Goal: Book appointment/travel/reservation

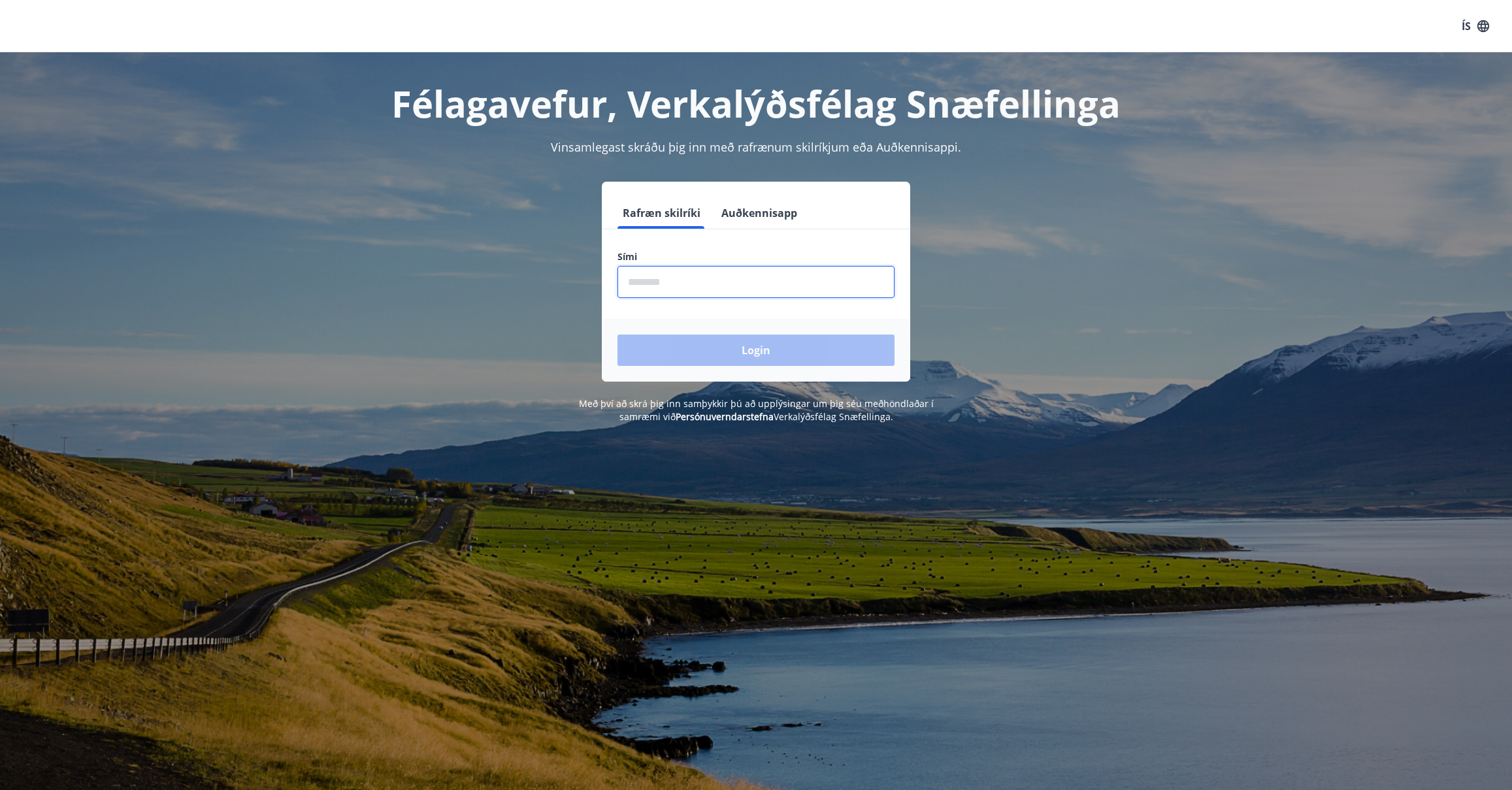
click at [637, 286] on input "phone" at bounding box center [756, 282] width 277 height 32
type input "********"
click at [757, 347] on button "Login" at bounding box center [756, 350] width 277 height 32
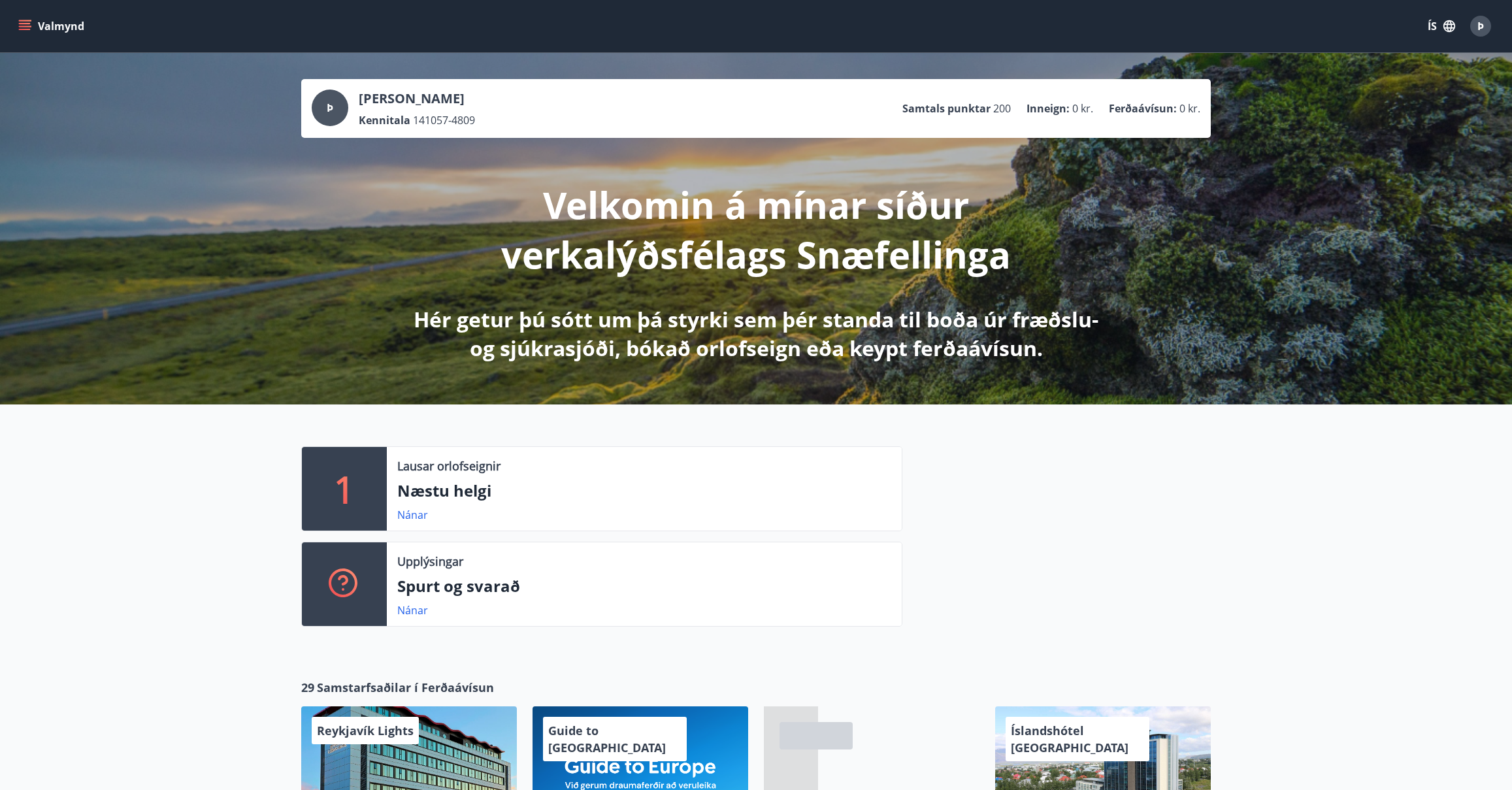
click at [26, 22] on icon "menu" at bounding box center [24, 26] width 13 height 13
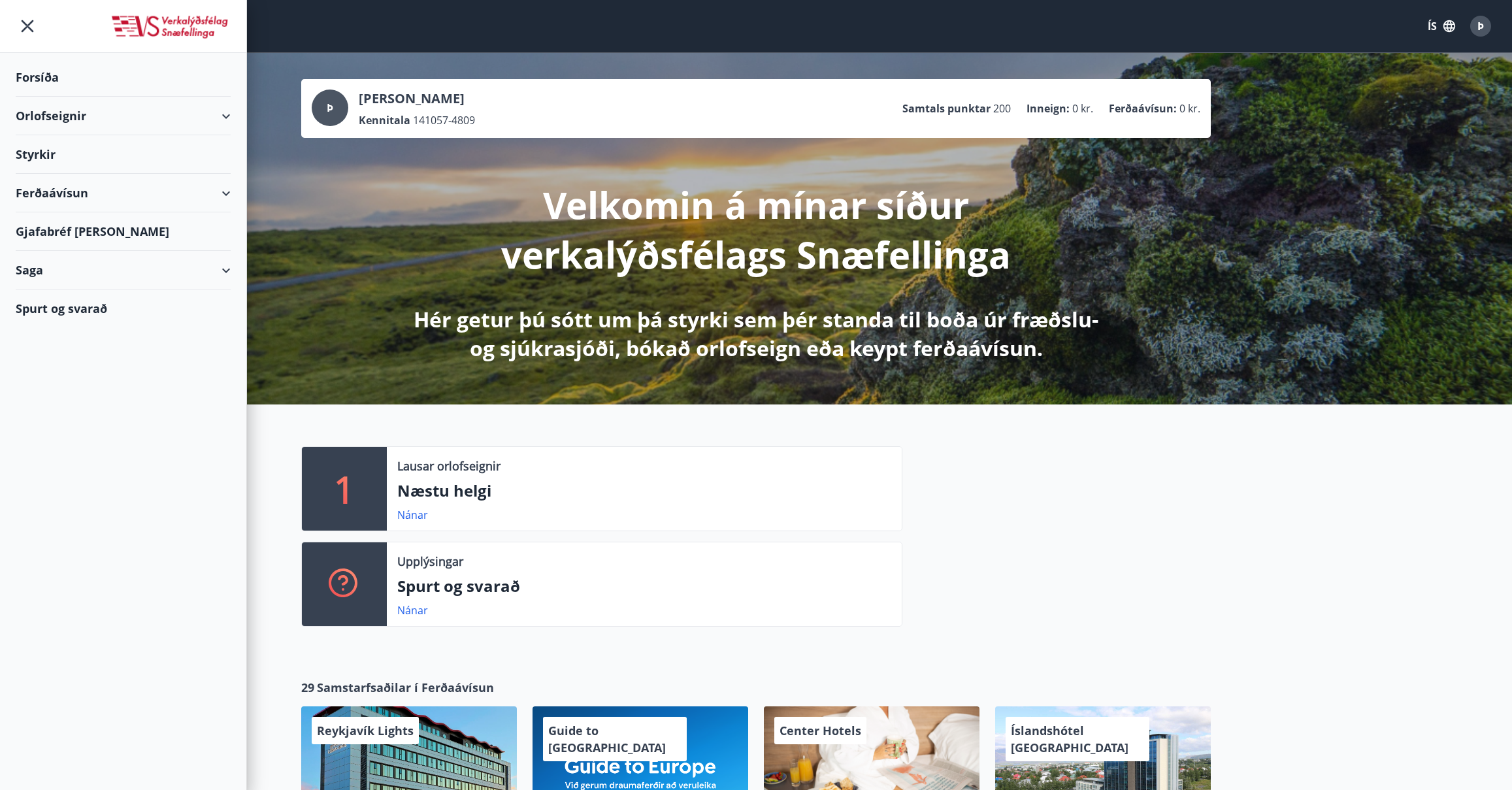
click at [228, 114] on div "Orlofseignir" at bounding box center [123, 115] width 215 height 39
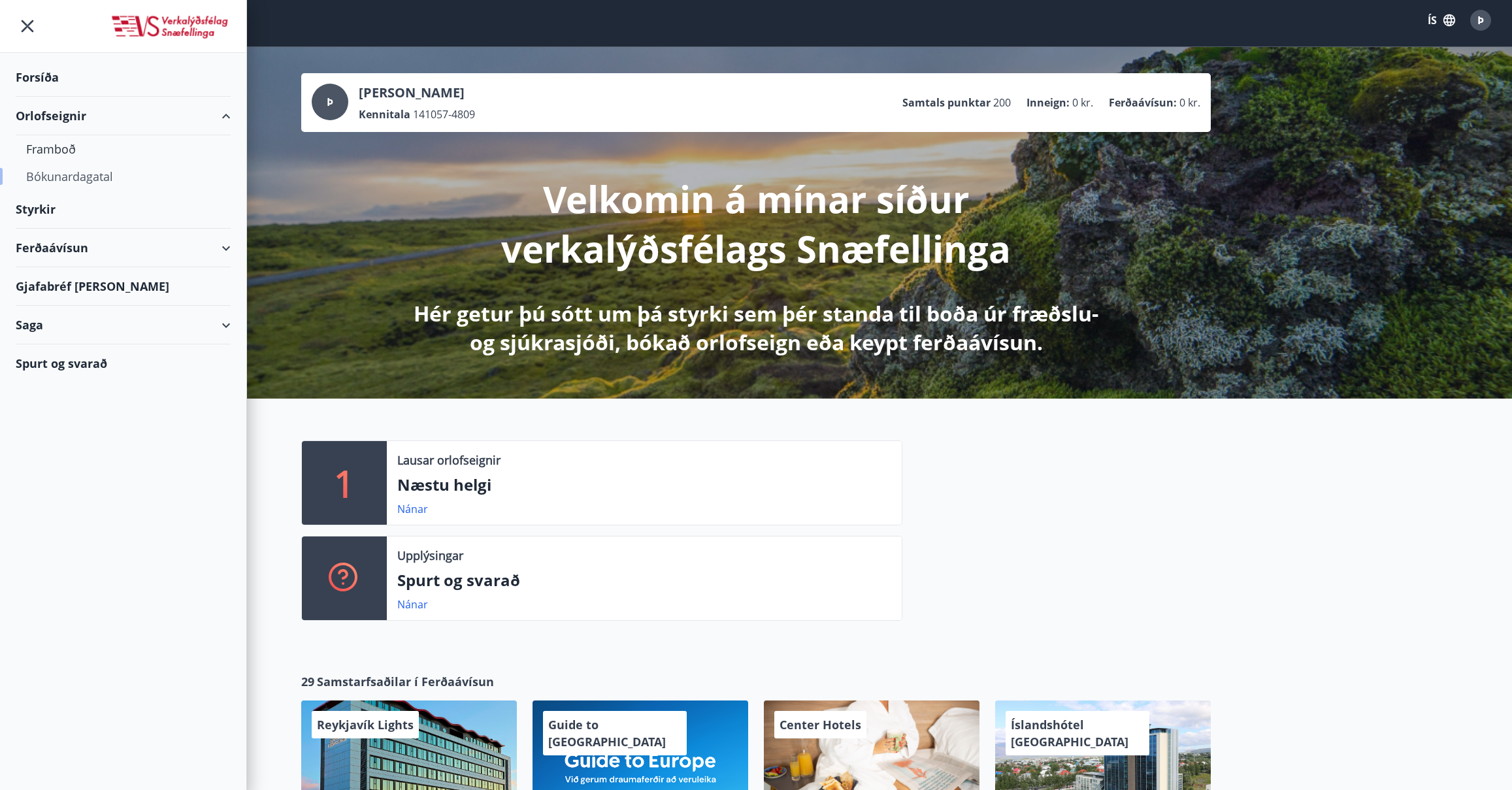
scroll to position [8, 0]
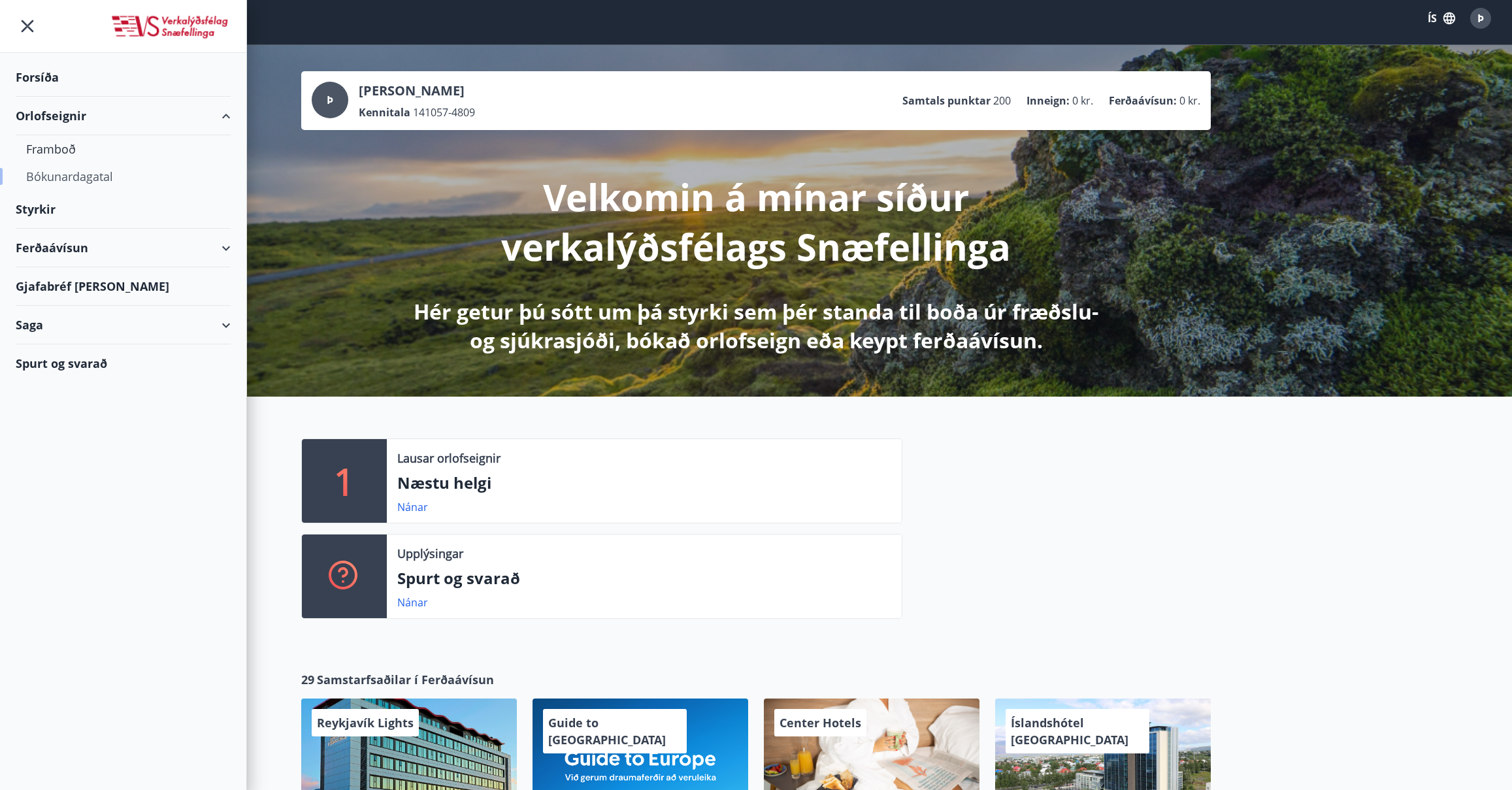
click at [88, 174] on div "Bókunardagatal" at bounding box center [123, 177] width 195 height 28
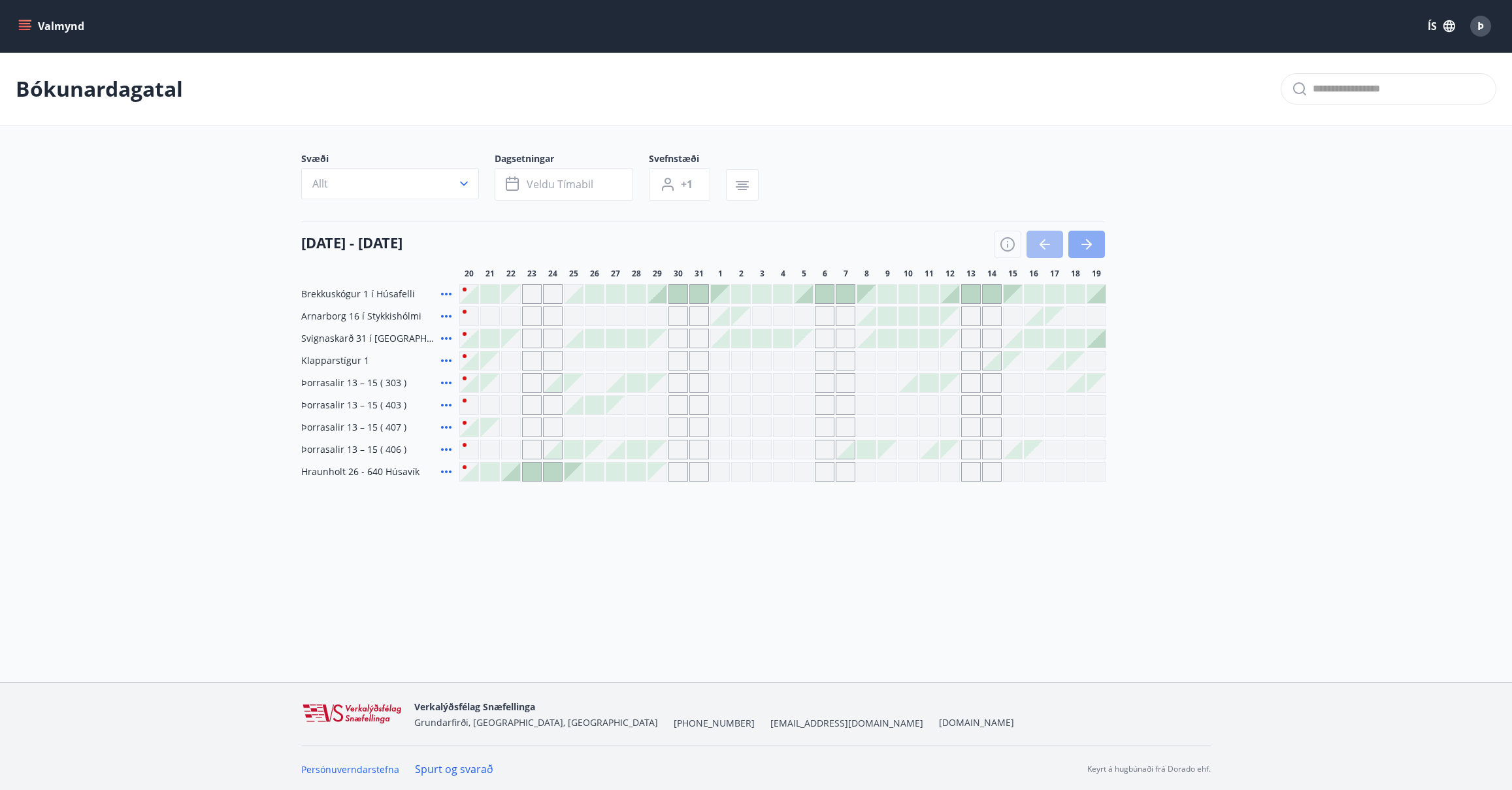
click at [1087, 244] on icon "button" at bounding box center [1086, 244] width 11 height 1
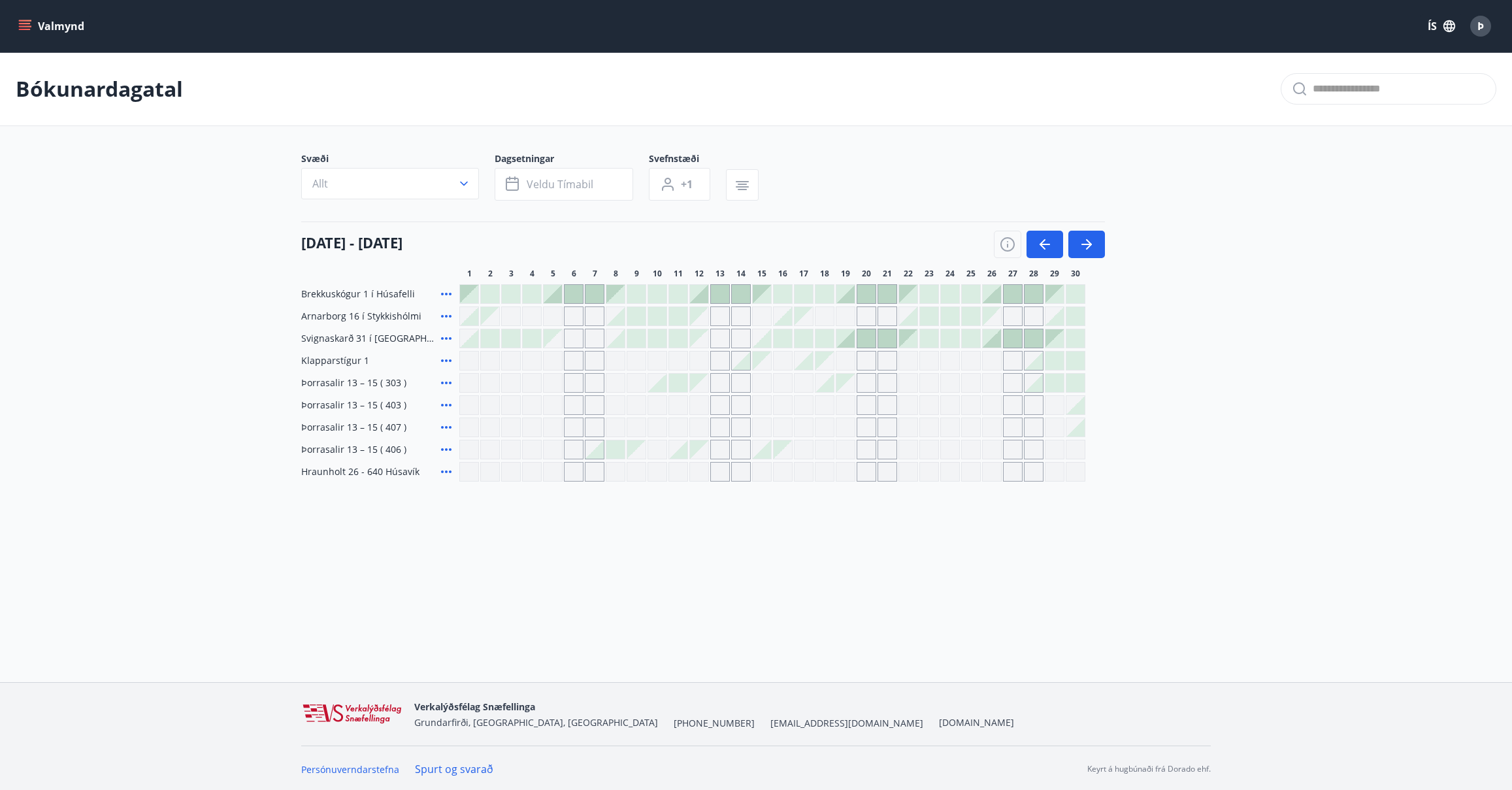
scroll to position [2, 0]
click at [1087, 241] on icon "button" at bounding box center [1087, 242] width 16 height 16
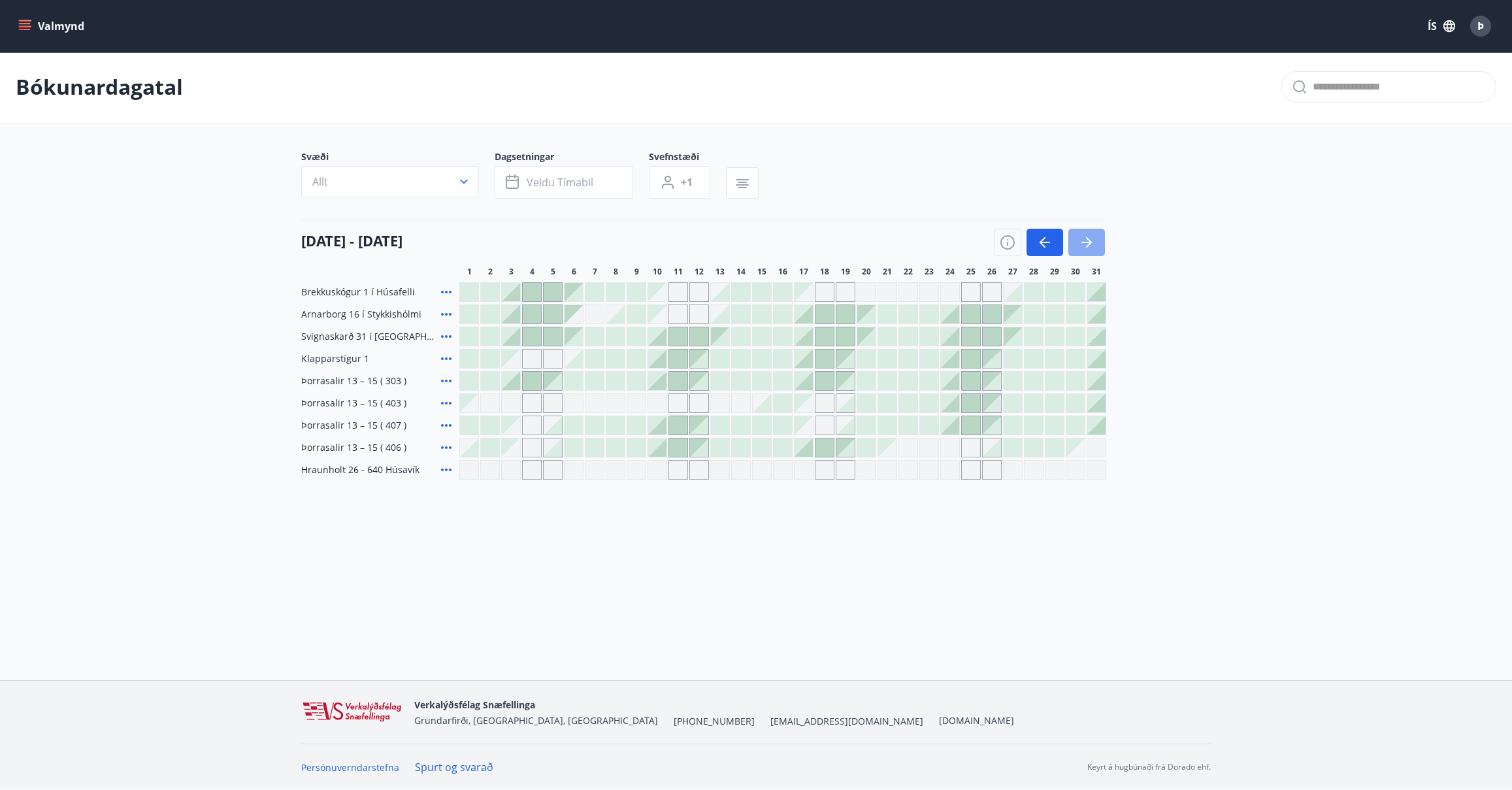
click at [1087, 241] on icon "button" at bounding box center [1087, 242] width 16 height 16
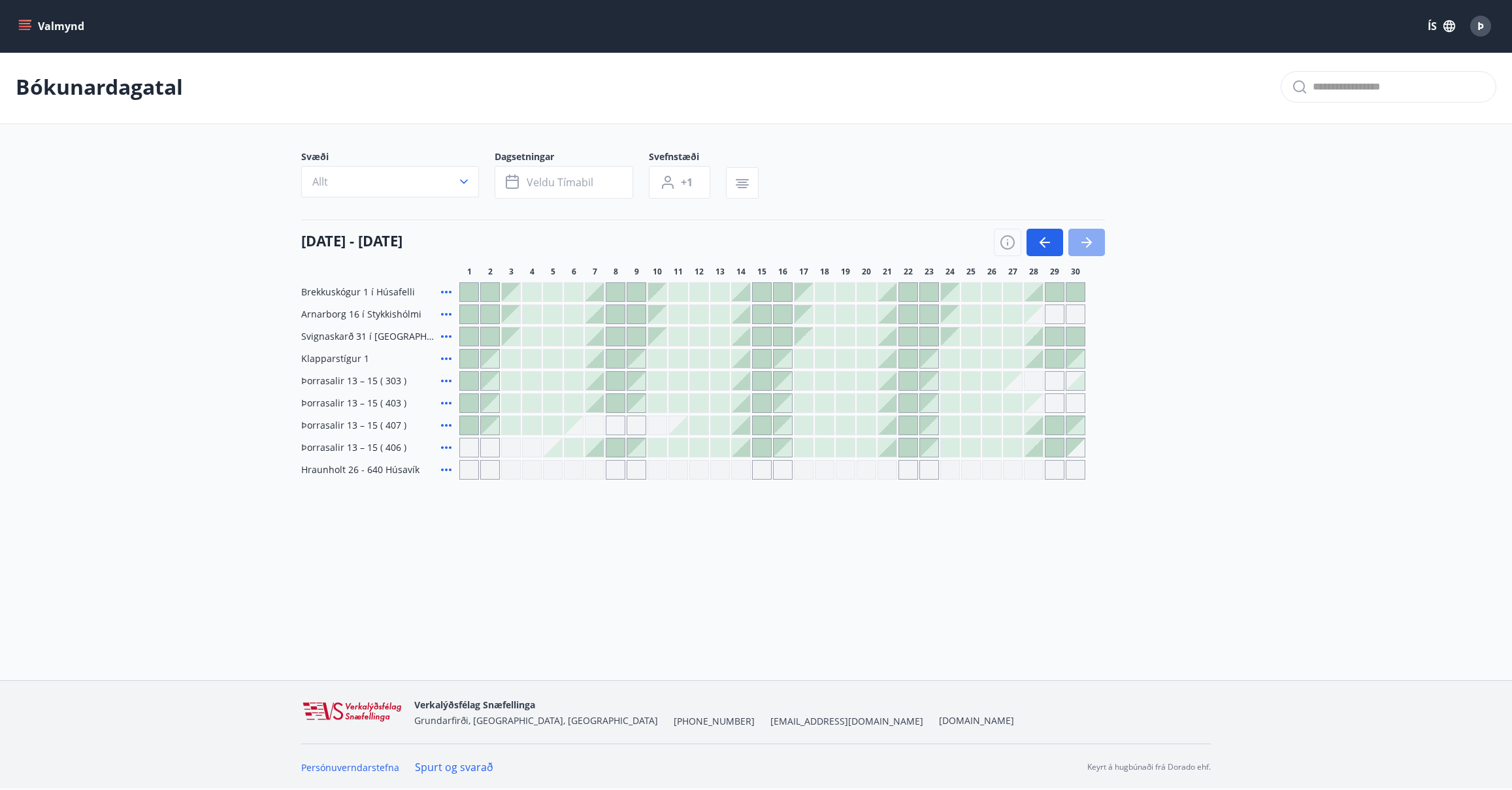
click at [1087, 241] on icon "button" at bounding box center [1087, 242] width 16 height 16
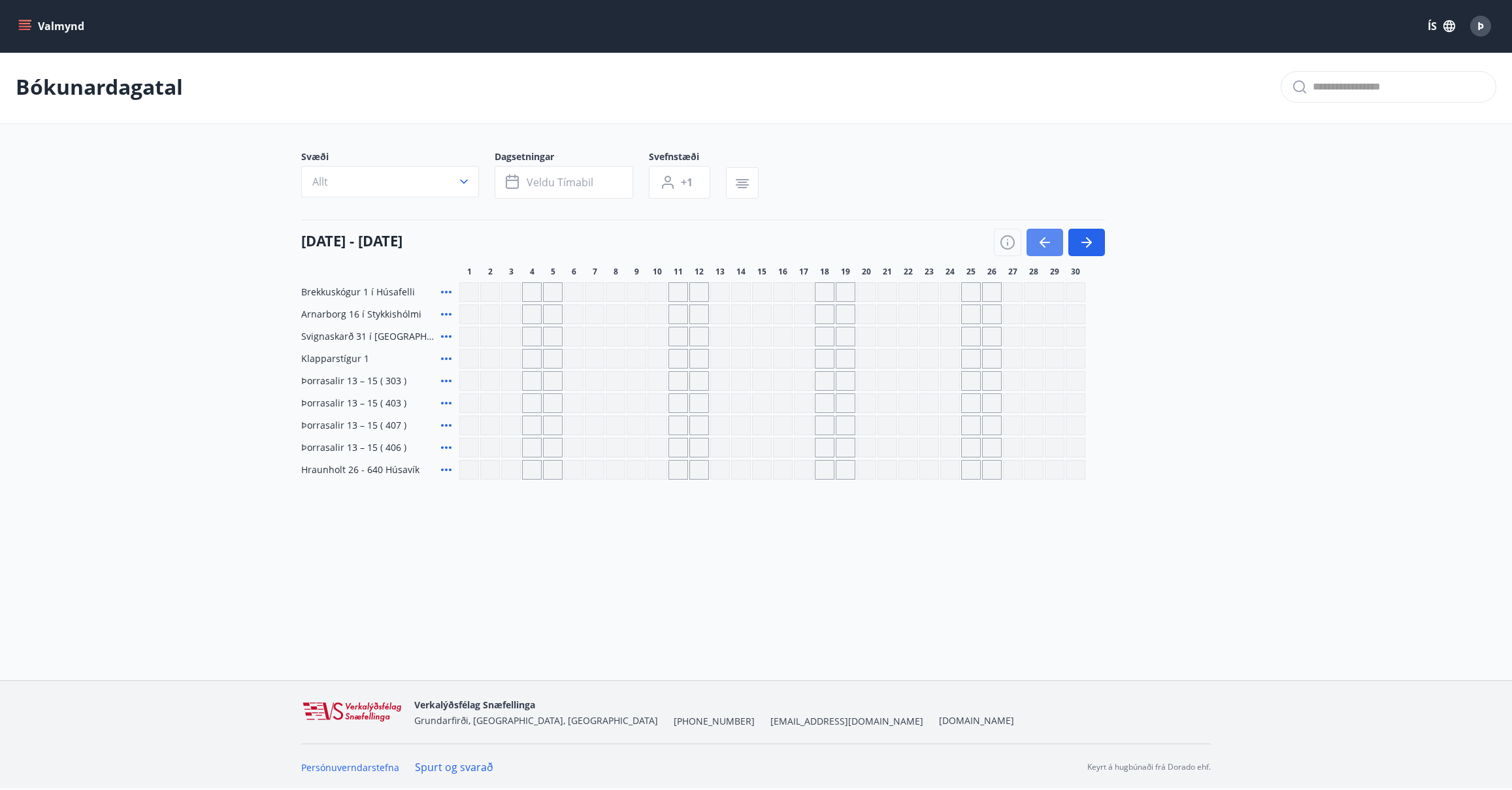
click at [1045, 238] on icon "button" at bounding box center [1045, 242] width 16 height 16
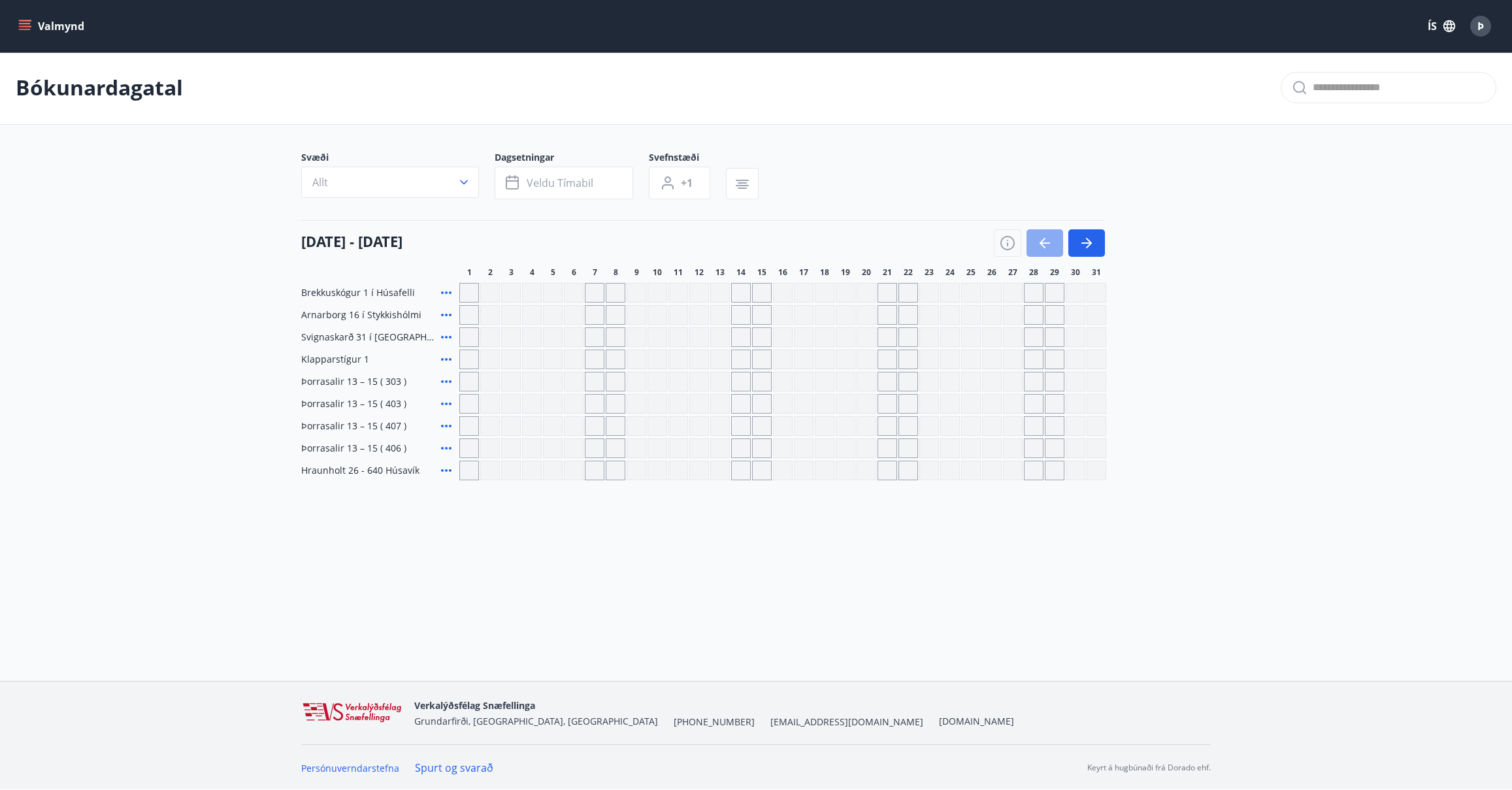
click at [1041, 238] on icon "button" at bounding box center [1045, 243] width 16 height 16
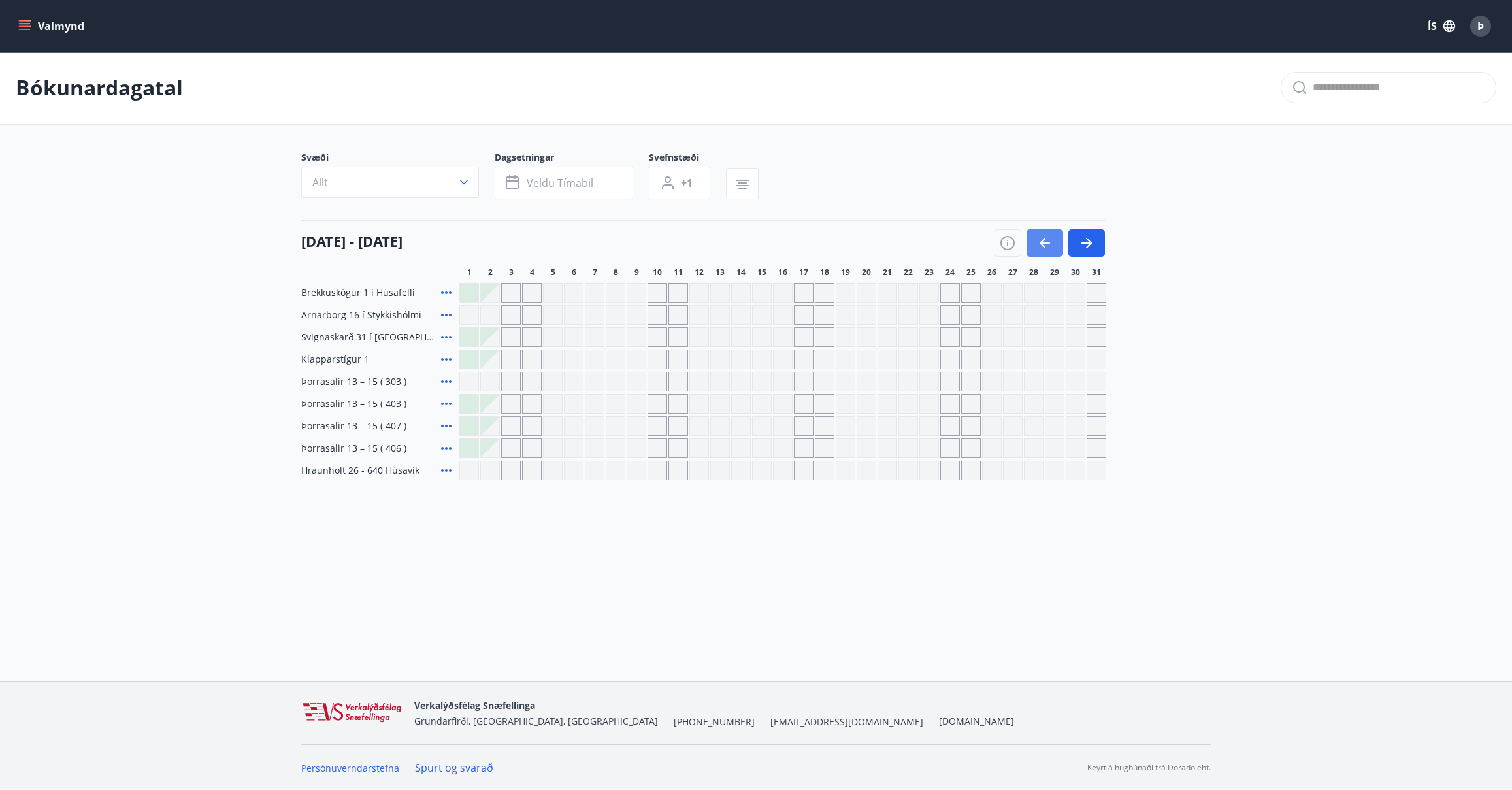
scroll to position [0, 0]
click at [1041, 238] on icon "button" at bounding box center [1045, 244] width 16 height 16
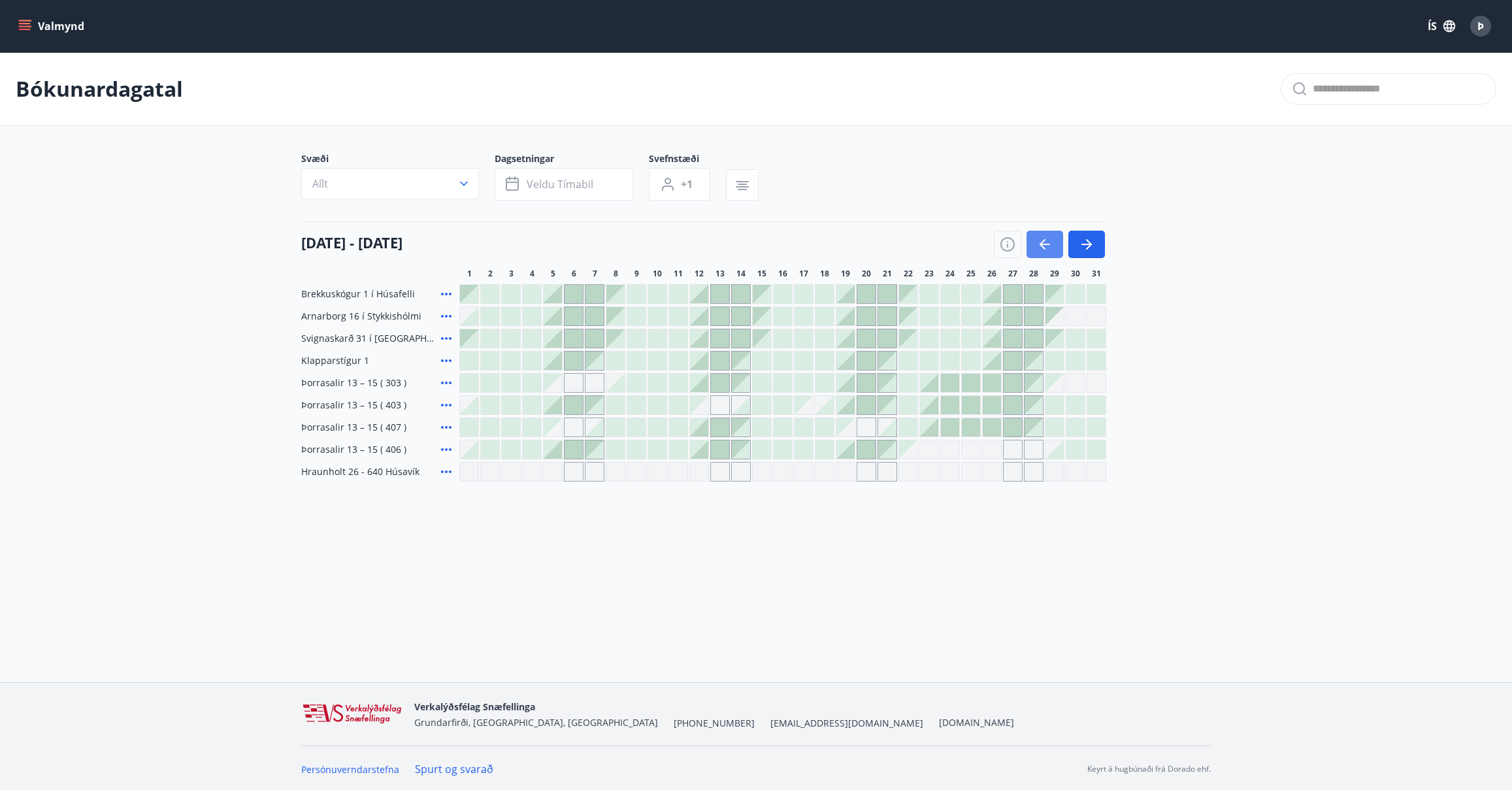
click at [1041, 238] on icon "button" at bounding box center [1045, 244] width 16 height 16
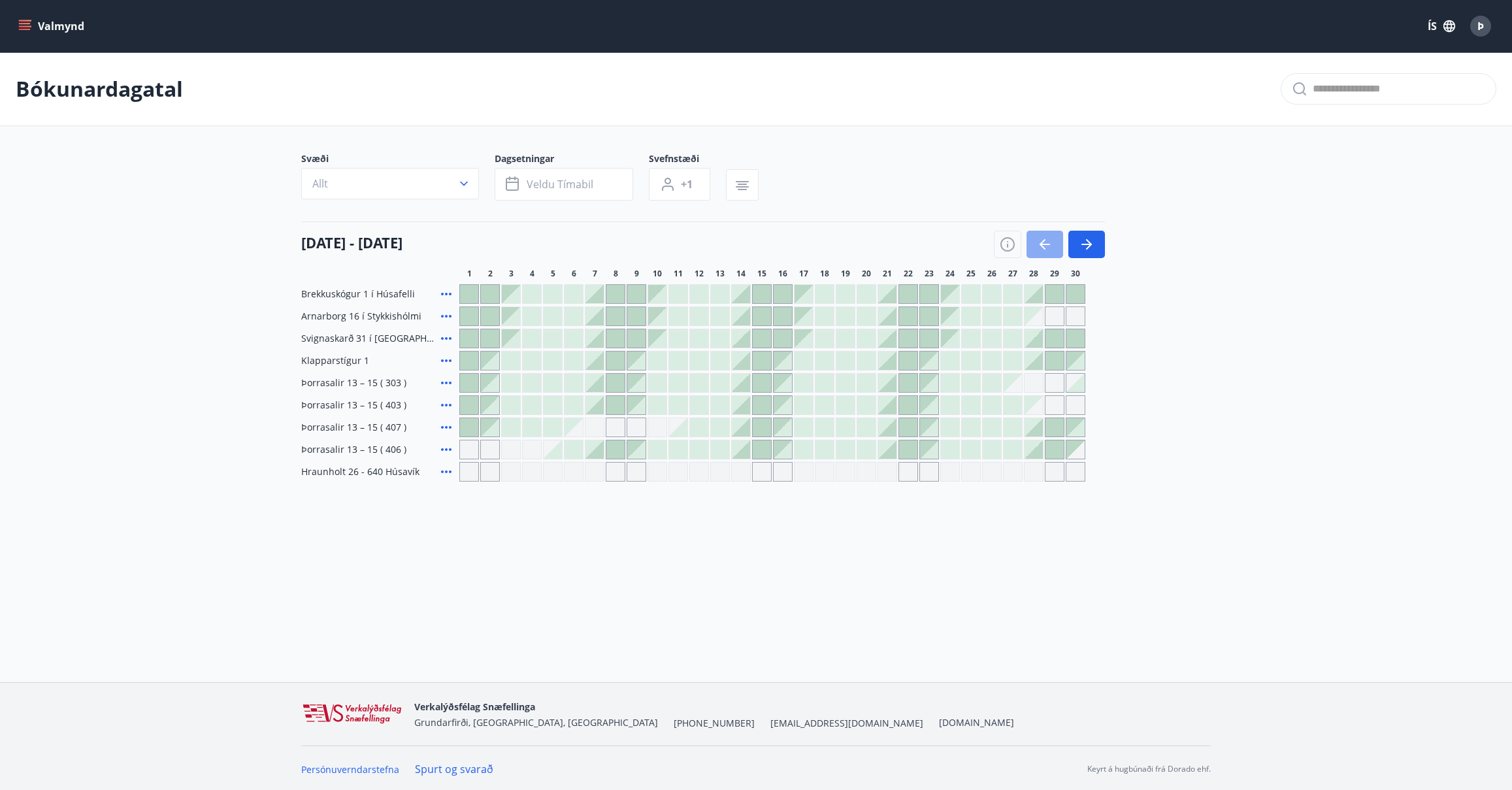
click at [1041, 238] on icon "button" at bounding box center [1045, 244] width 16 height 16
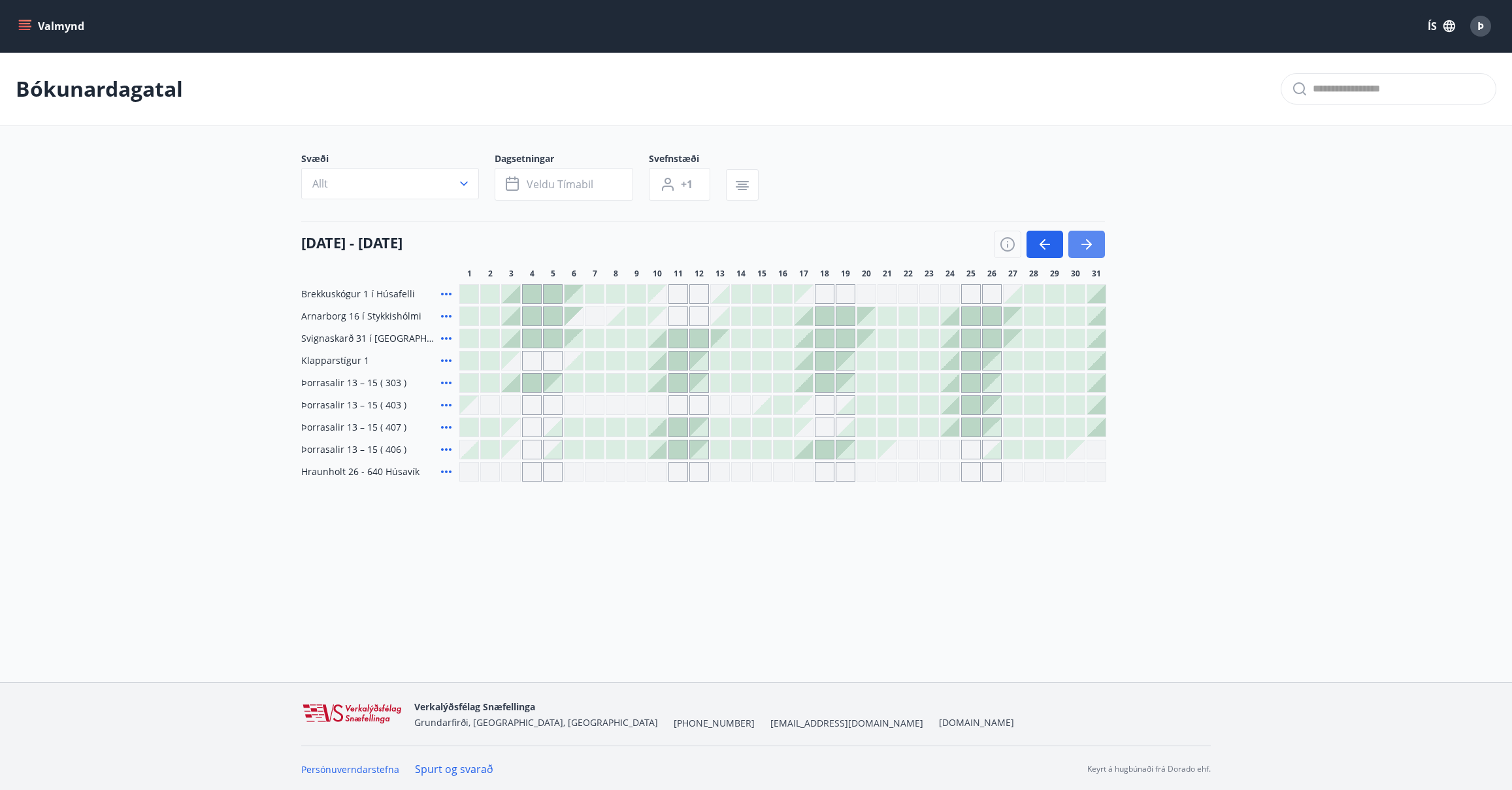
click at [1089, 242] on icon "button" at bounding box center [1089, 244] width 6 height 11
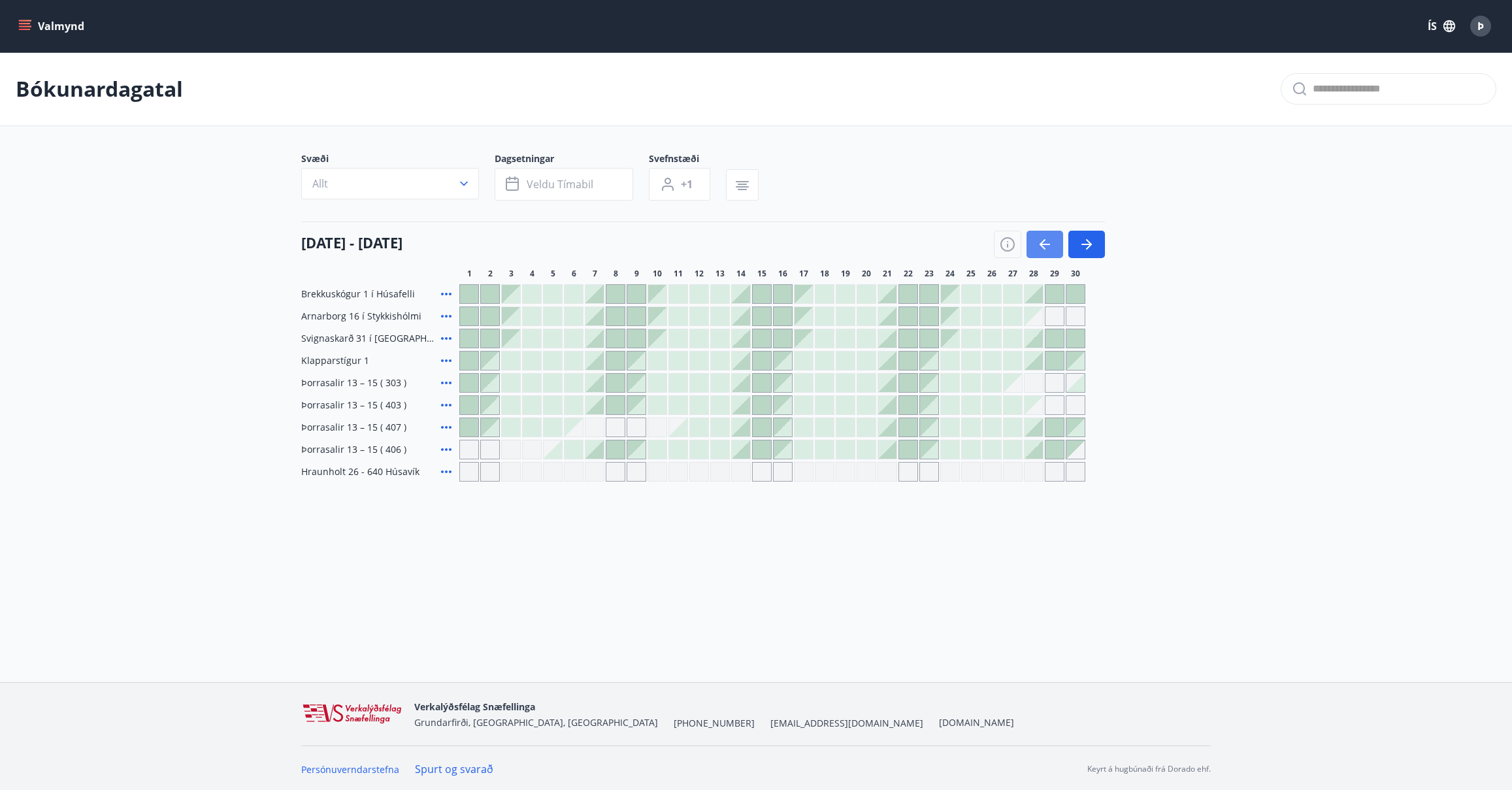
click at [1045, 240] on icon "button" at bounding box center [1045, 244] width 16 height 16
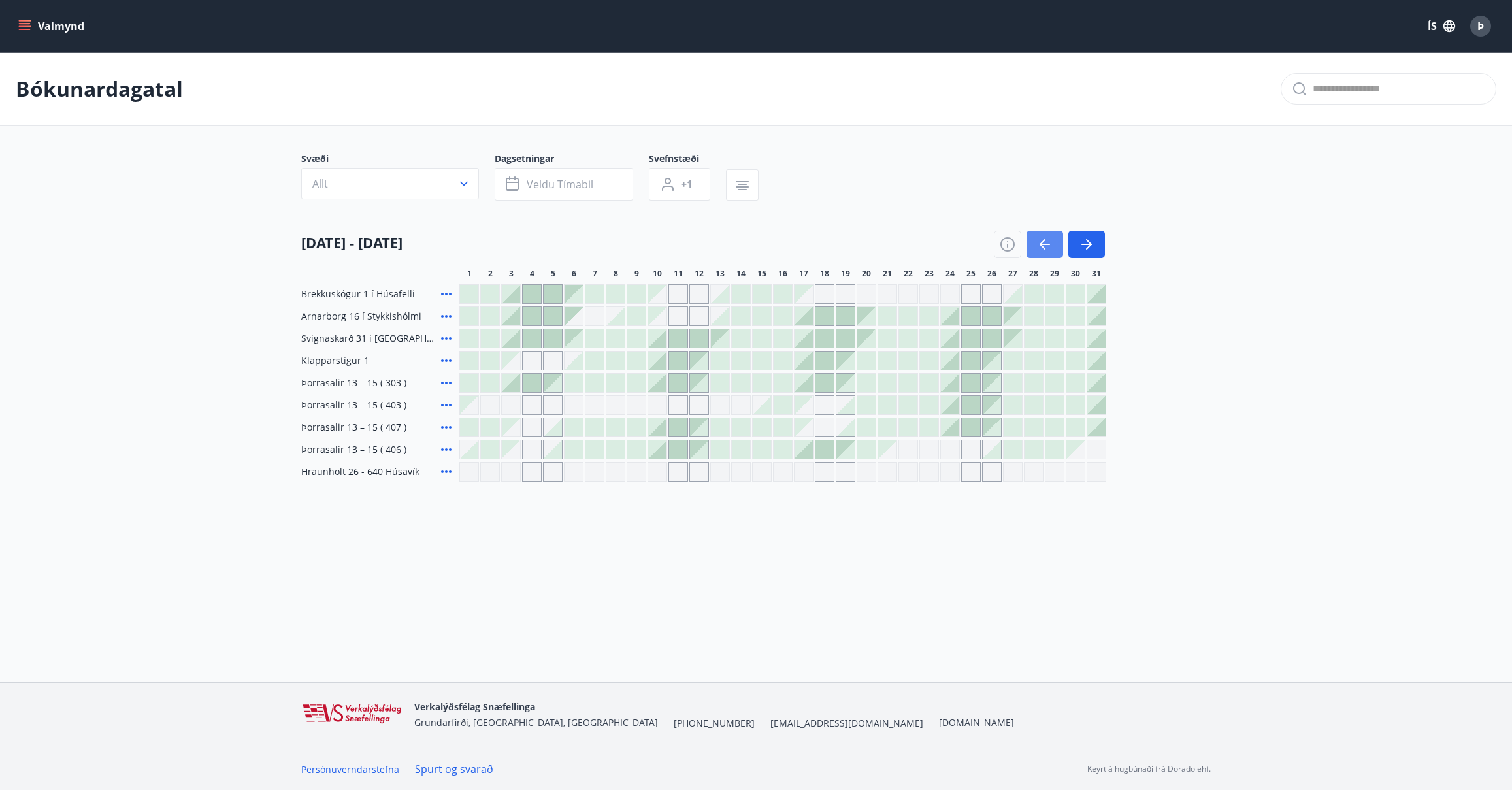
click at [1045, 240] on icon "button" at bounding box center [1045, 244] width 16 height 16
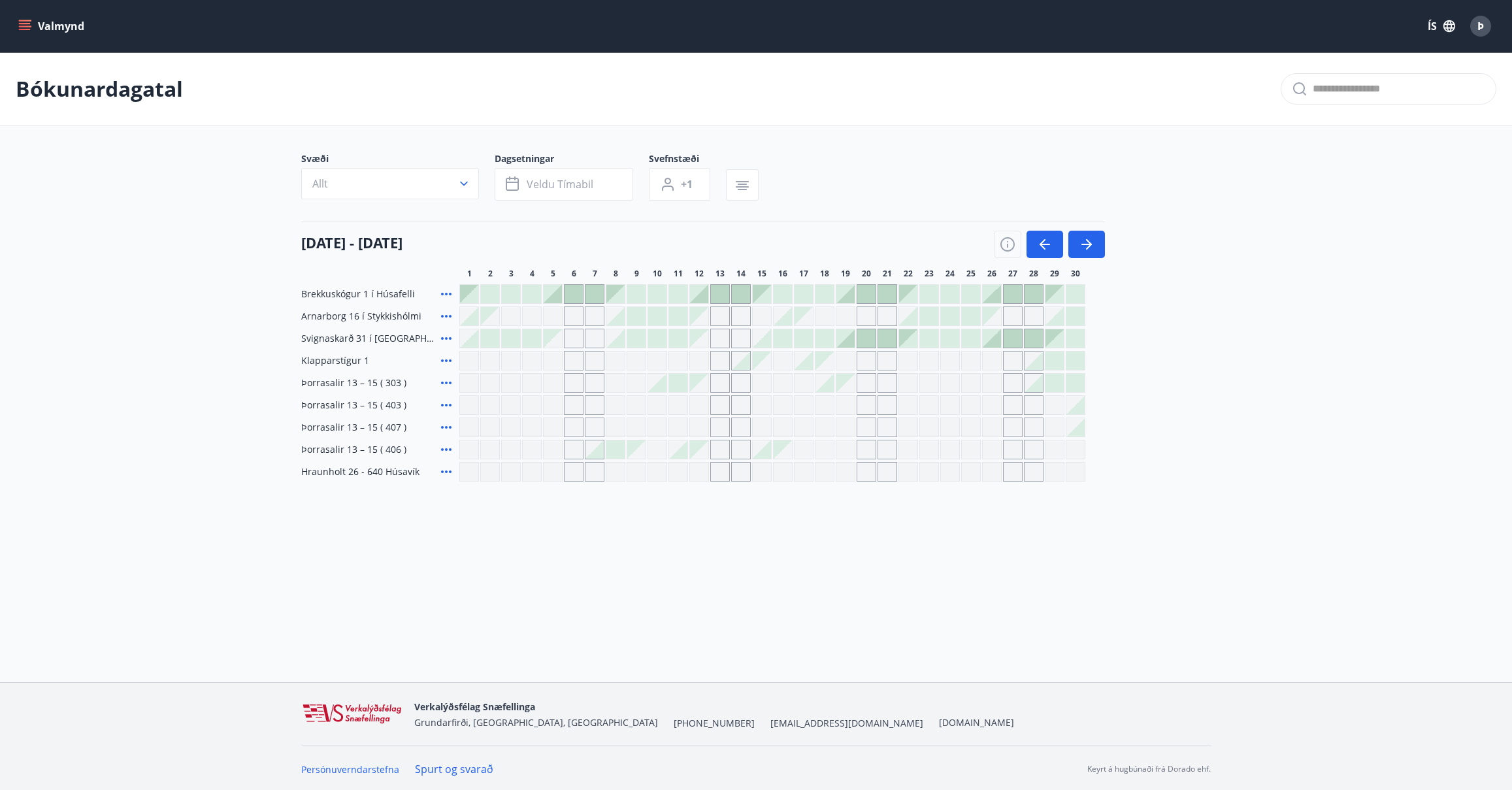
scroll to position [2, 0]
click at [1087, 238] on icon "button" at bounding box center [1089, 242] width 6 height 11
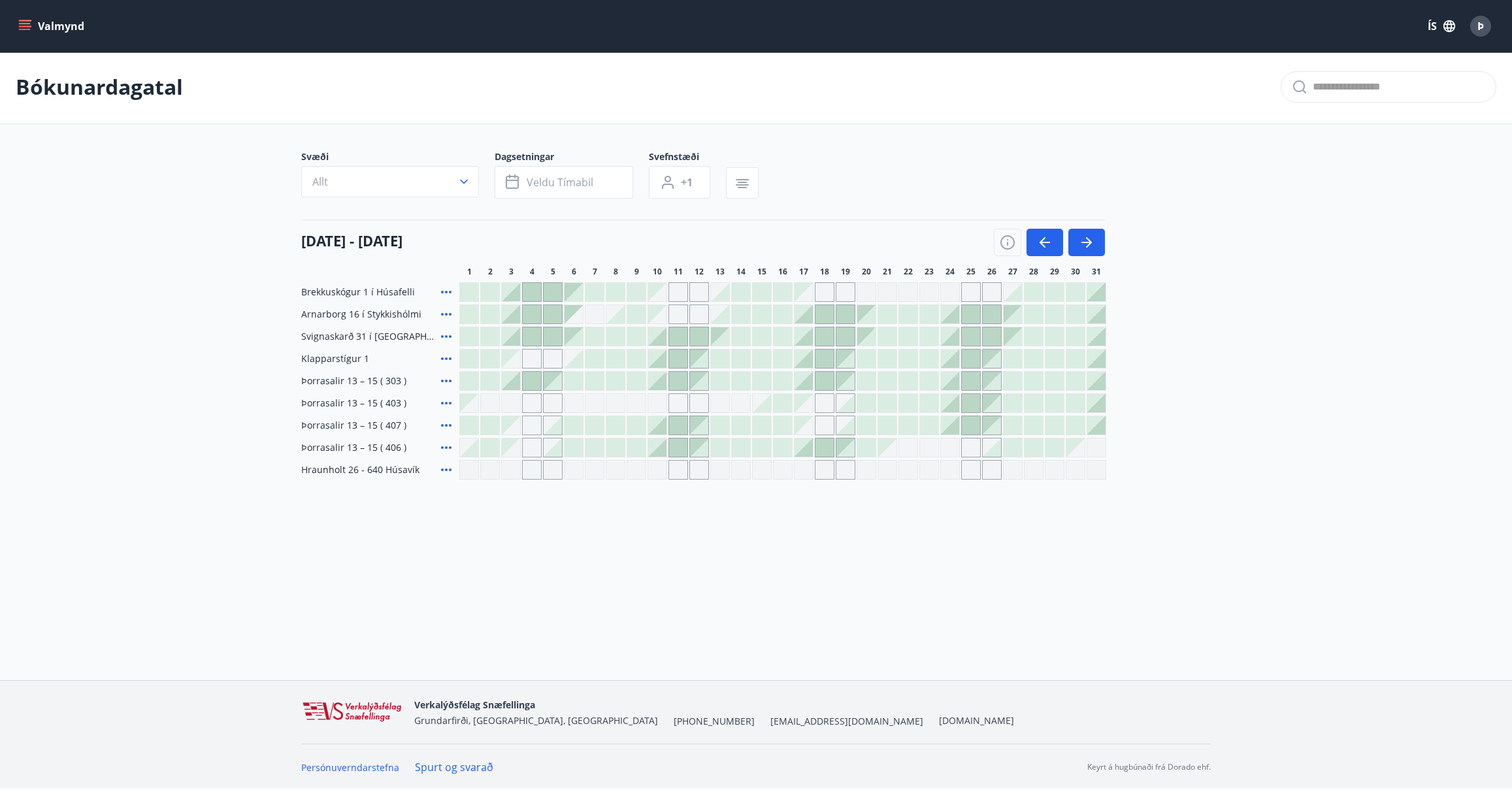
click at [661, 429] on div at bounding box center [657, 425] width 18 height 18
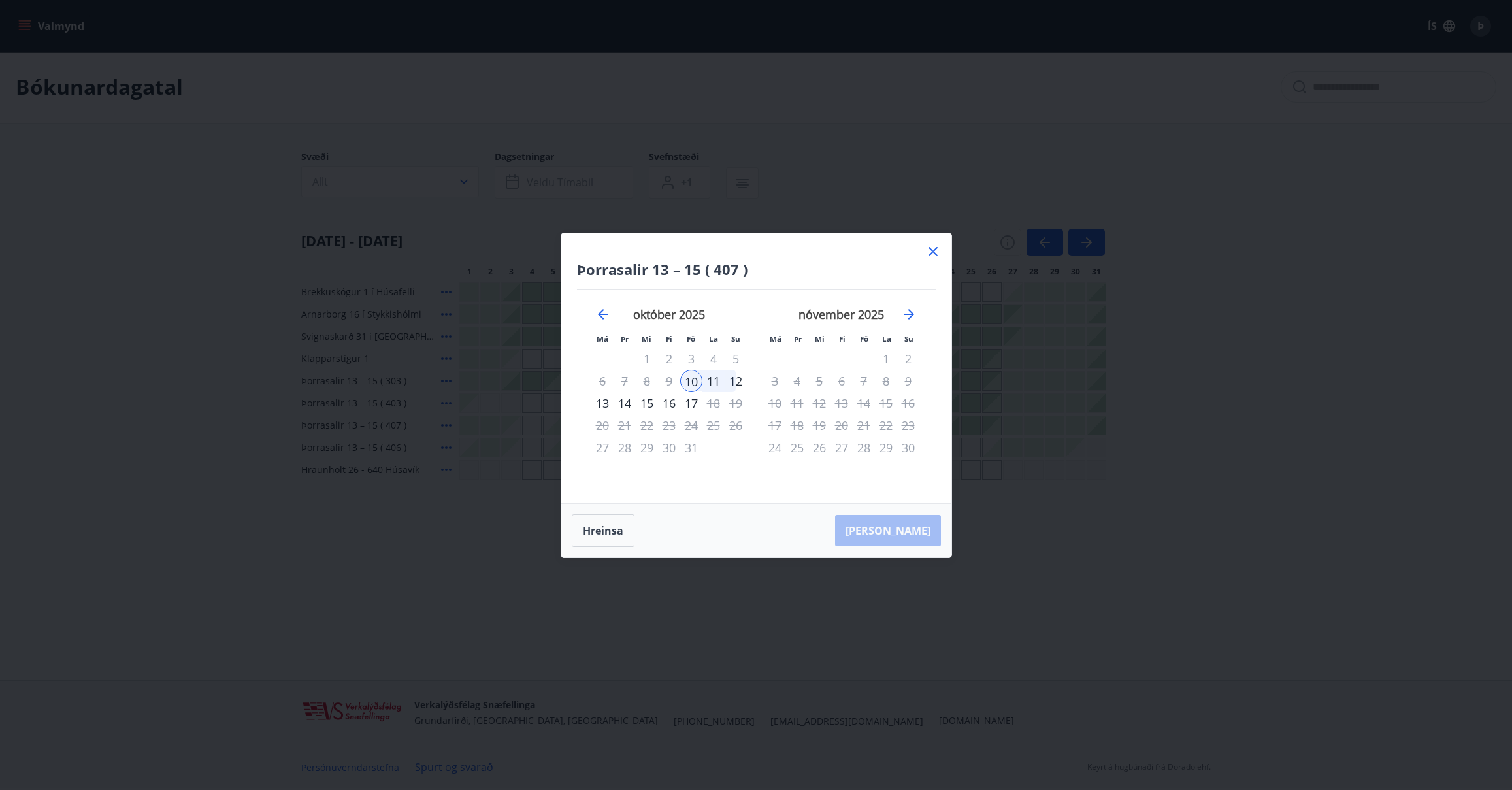
click at [738, 377] on div "12" at bounding box center [736, 381] width 22 height 22
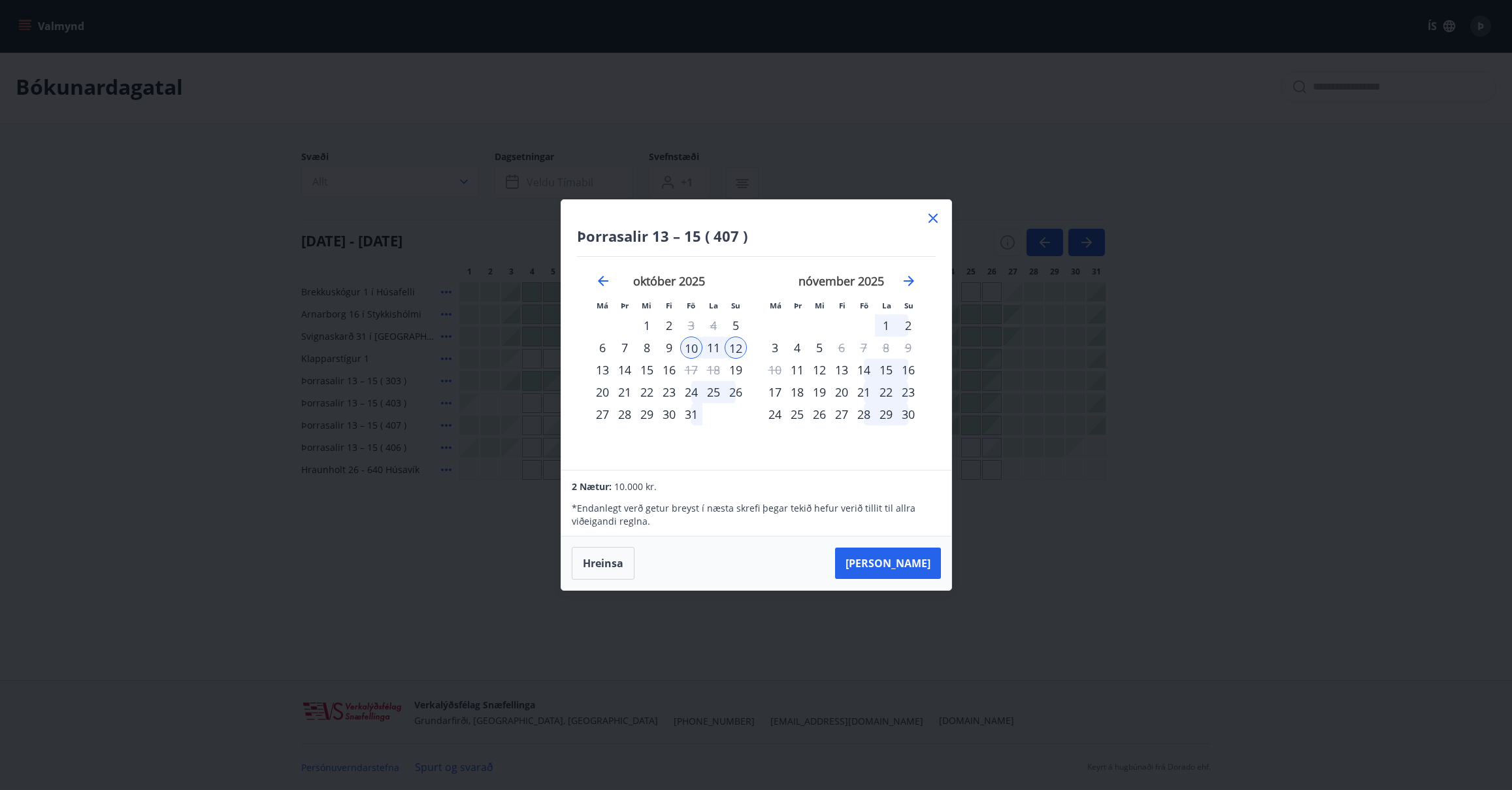
click at [756, 447] on div "nóvember 2025 1 2 3 4 5 6 7 8 9 10 11 12 13 14 15 16 17 18 19 20 21 22 23 24 25…" at bounding box center [842, 364] width 173 height 214
click at [603, 368] on div "13" at bounding box center [603, 369] width 22 height 22
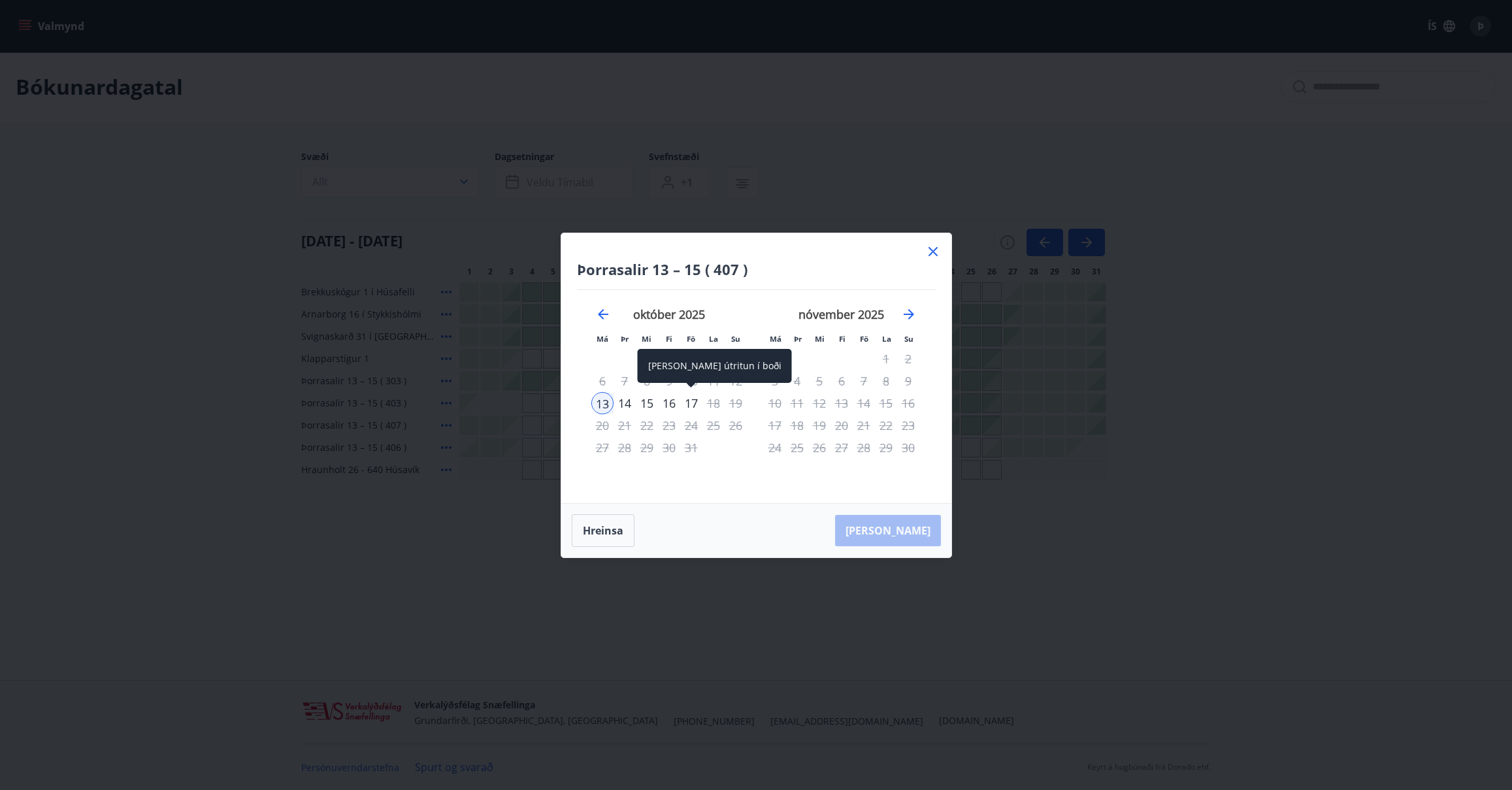
click at [693, 401] on div "17" at bounding box center [691, 403] width 22 height 22
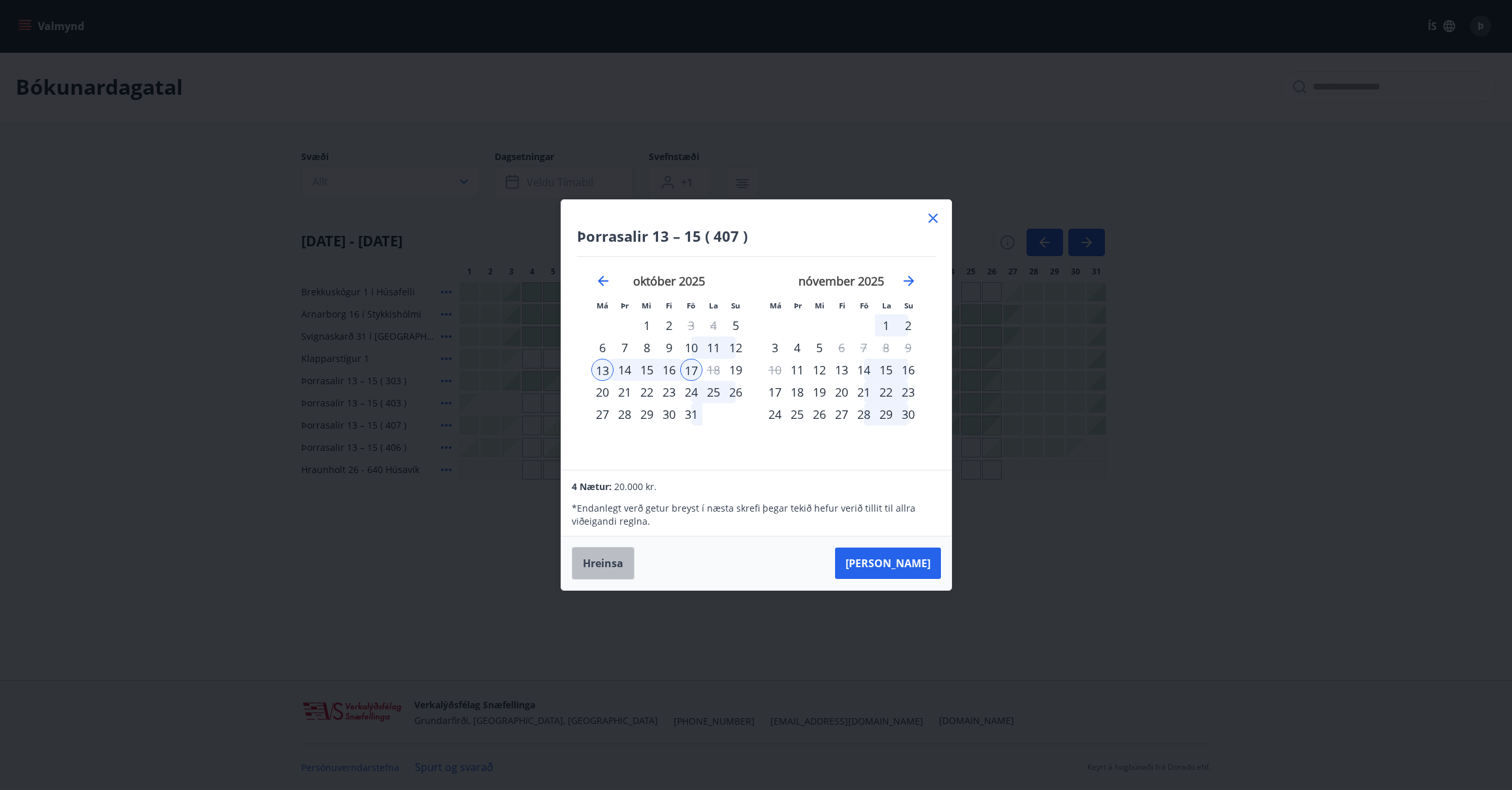
click at [618, 561] on button "Hreinsa" at bounding box center [603, 563] width 63 height 33
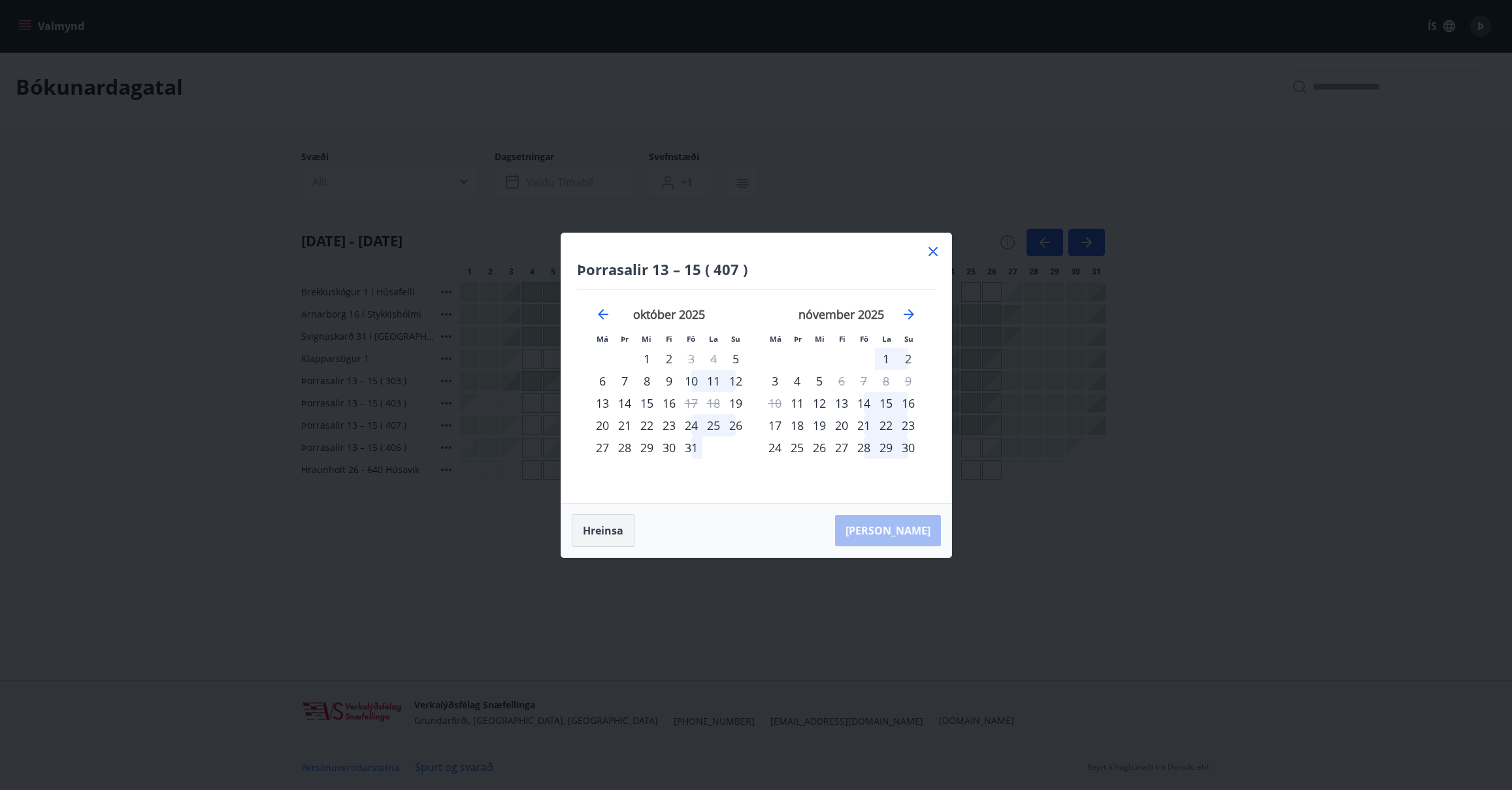
click at [605, 524] on button "Hreinsa" at bounding box center [603, 530] width 63 height 33
click at [932, 250] on icon at bounding box center [932, 251] width 9 height 9
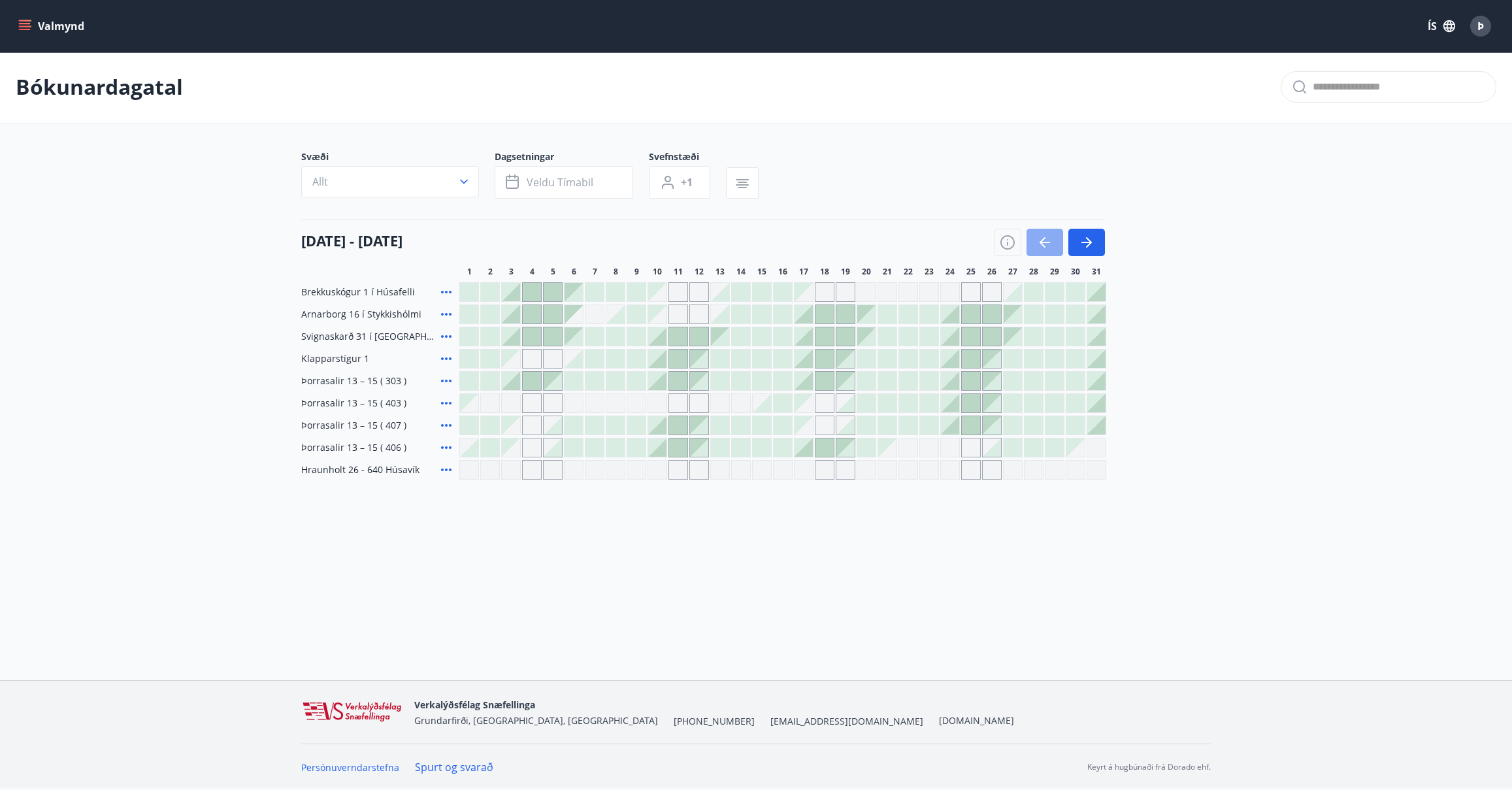
click at [1039, 239] on icon "button" at bounding box center [1045, 242] width 16 height 16
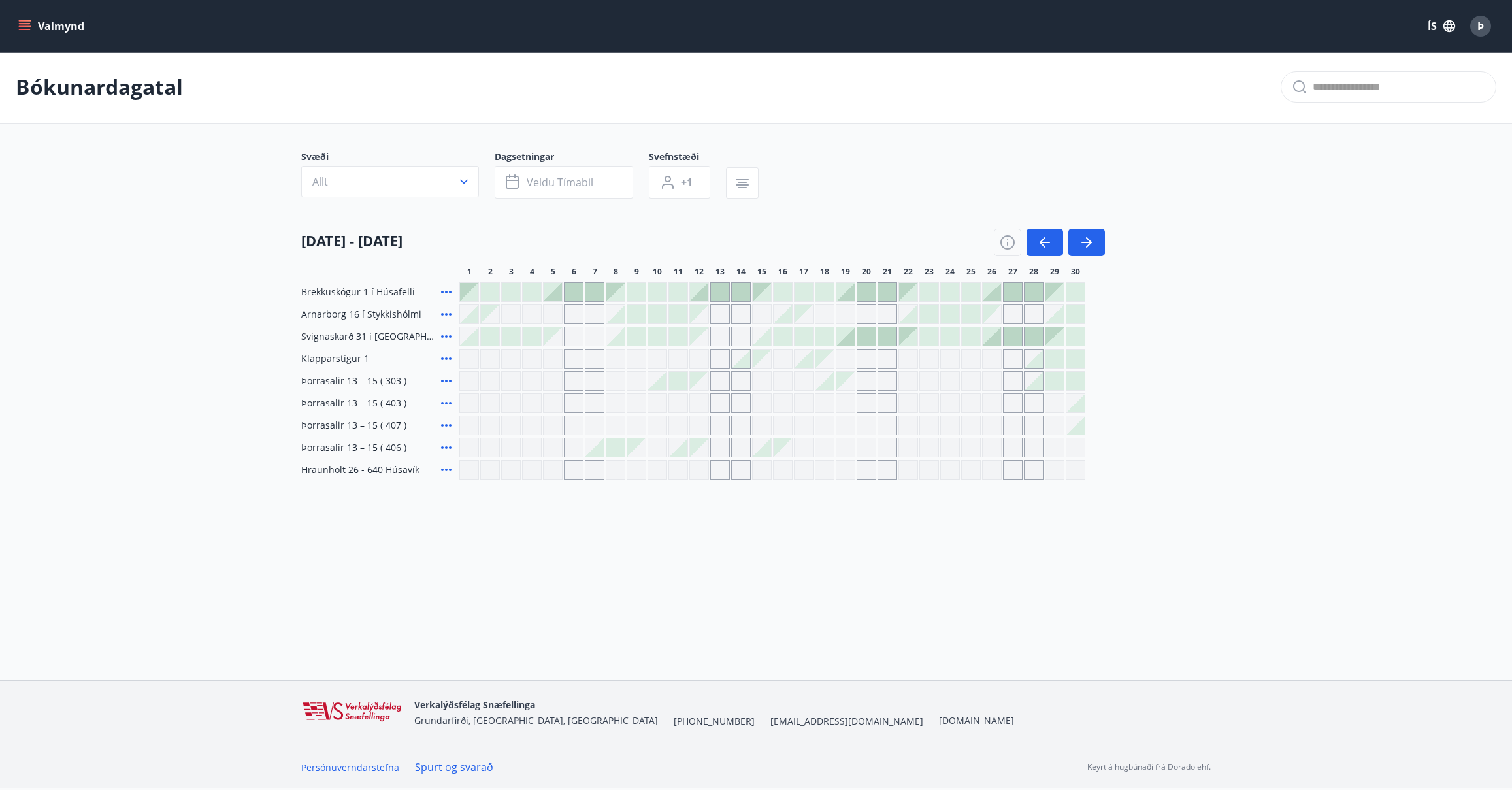
click at [447, 444] on icon at bounding box center [447, 448] width 16 height 16
